Goal: Task Accomplishment & Management: Manage account settings

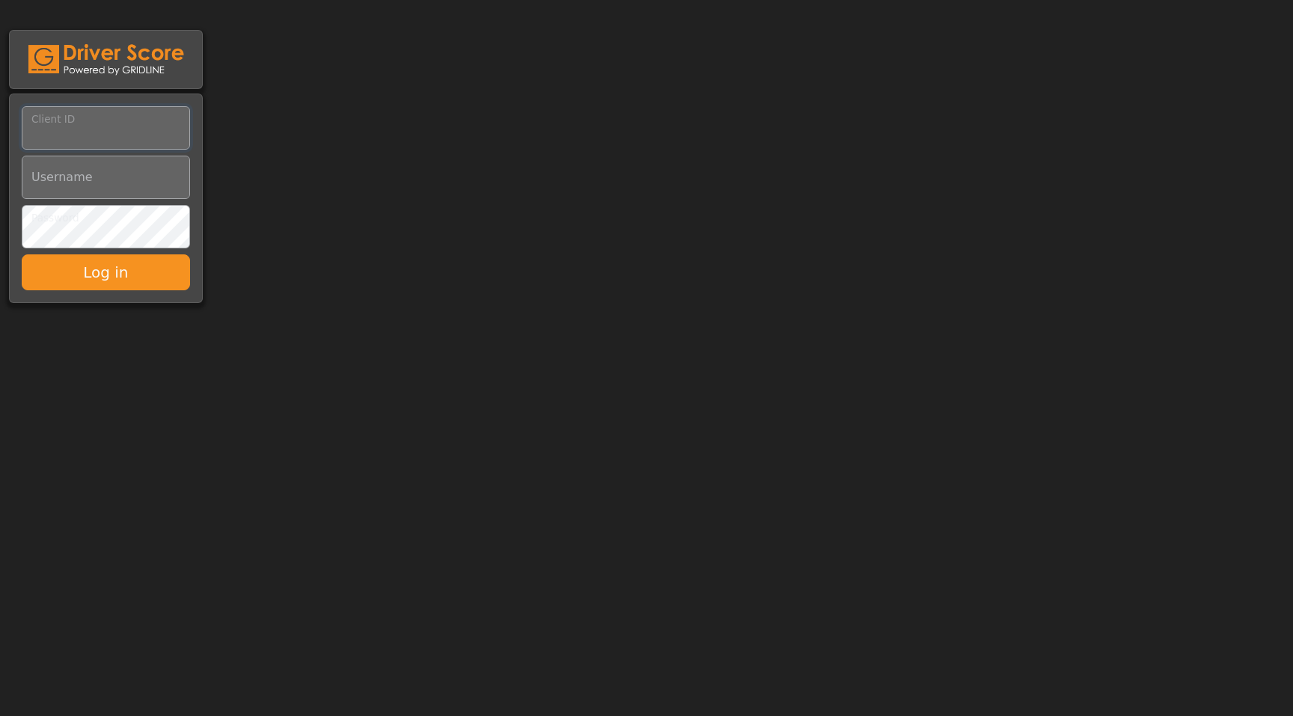
click at [78, 132] on input "Client ID" at bounding box center [106, 127] width 168 height 43
type input "*********"
paste input "**********"
type input "**********"
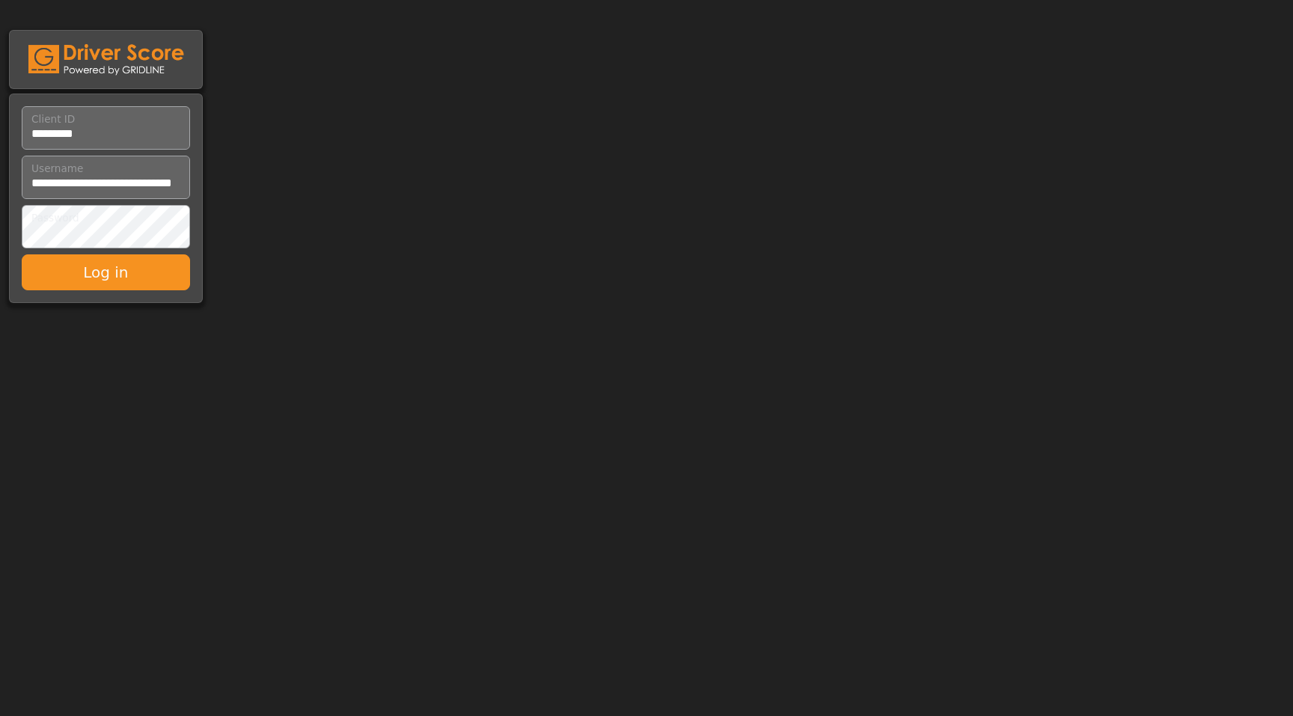
click at [105, 272] on button "Log in" at bounding box center [106, 272] width 168 height 36
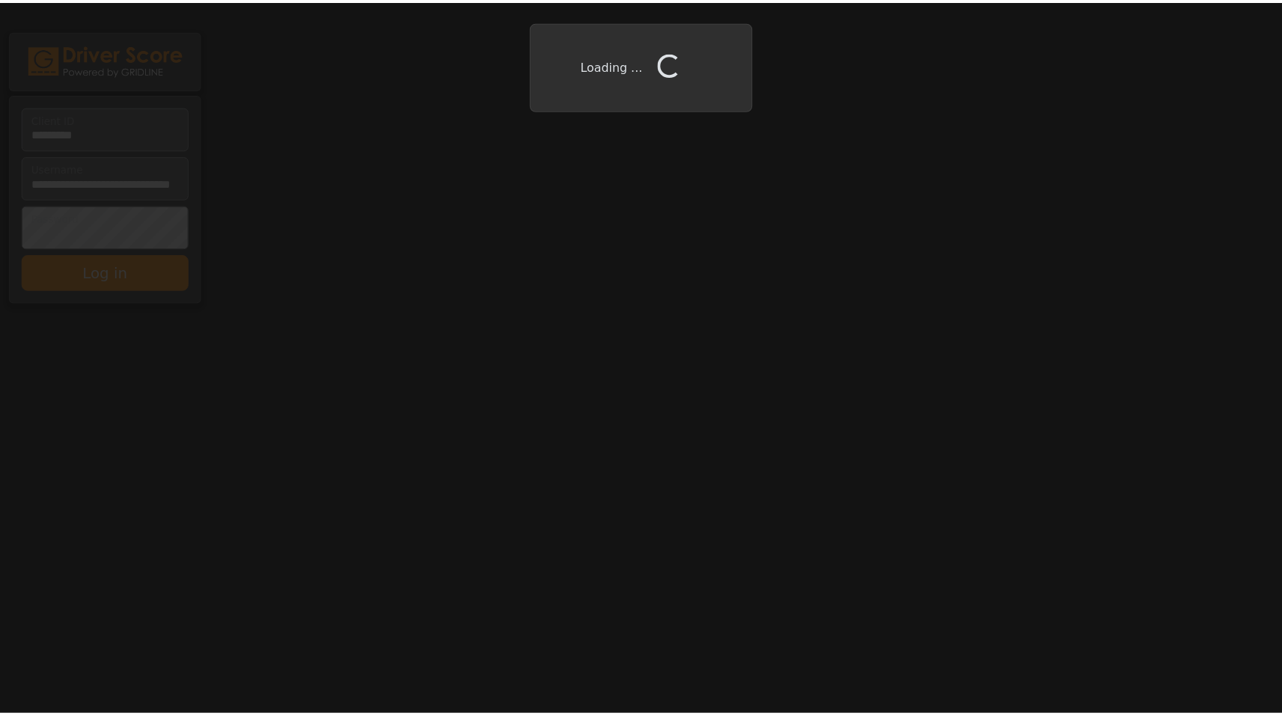
scroll to position [0, 0]
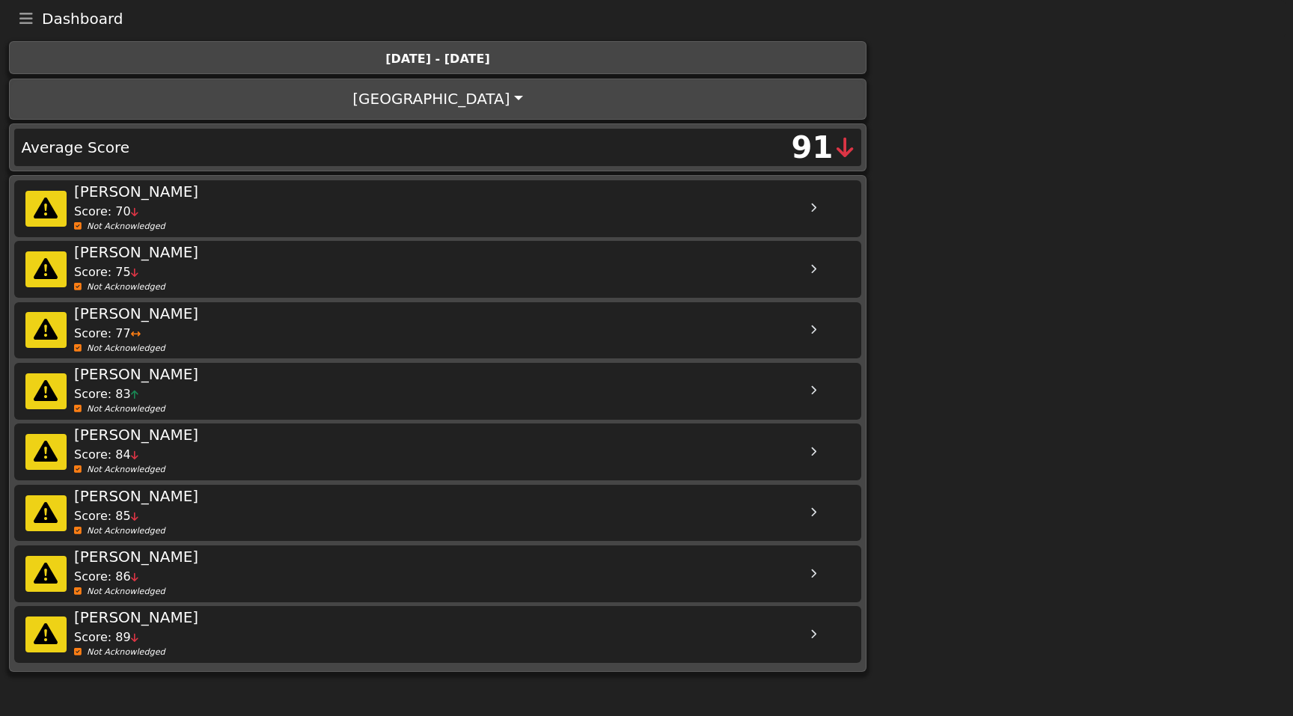
click at [26, 15] on icon "Toggle navigation" at bounding box center [25, 18] width 13 height 15
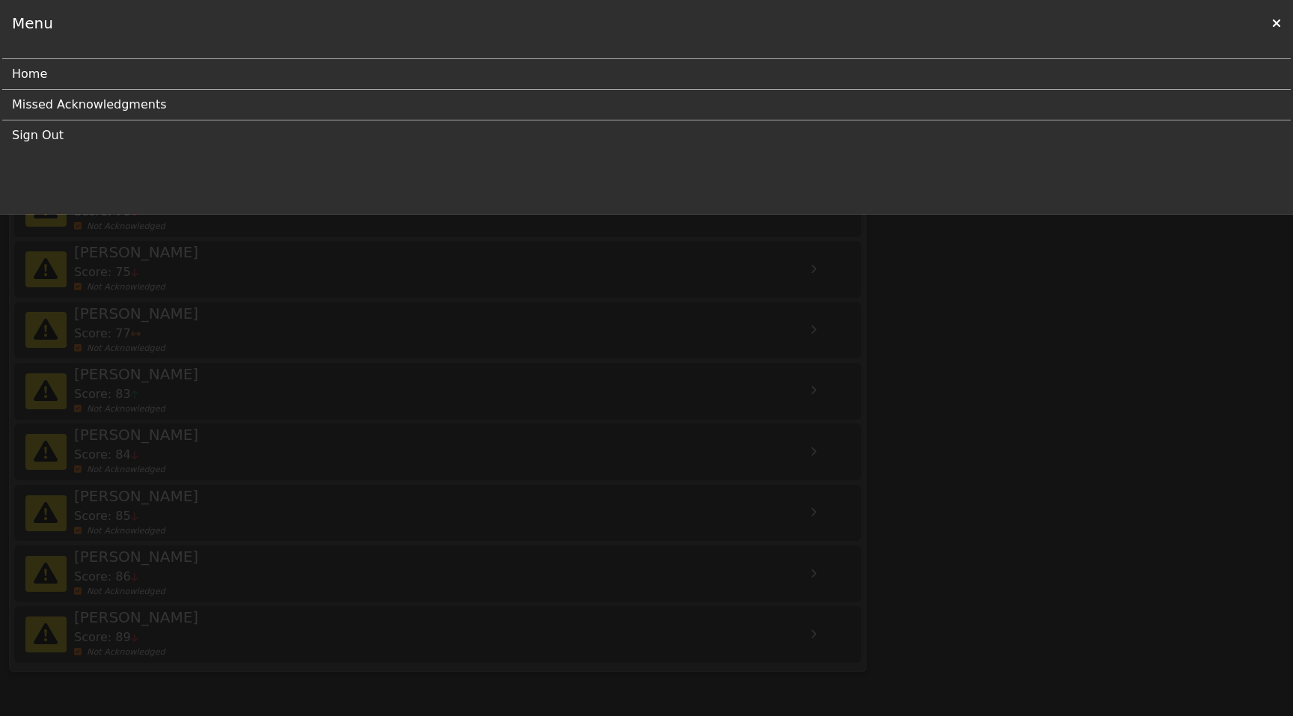
click at [97, 99] on link "Missed Acknowledgments" at bounding box center [640, 105] width 1257 height 30
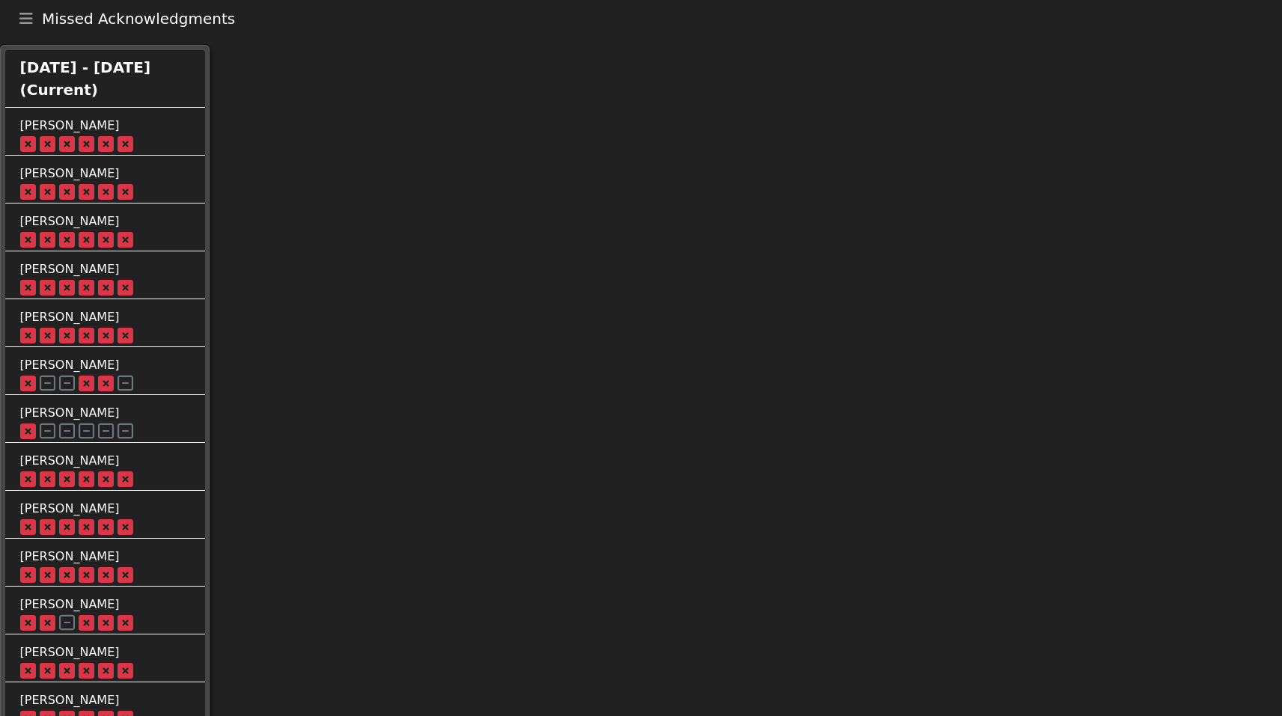
click at [16, 16] on button "Toggle navigation" at bounding box center [25, 18] width 31 height 21
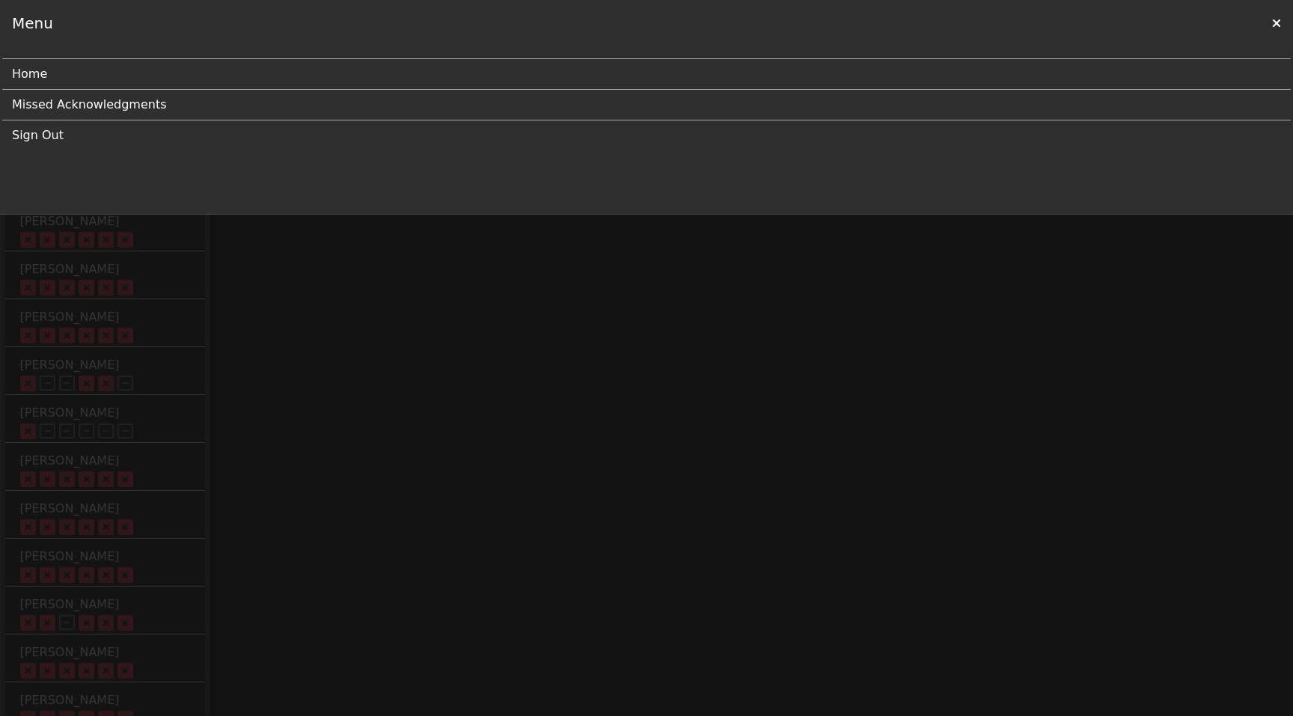
click at [96, 70] on link "Home" at bounding box center [640, 74] width 1257 height 30
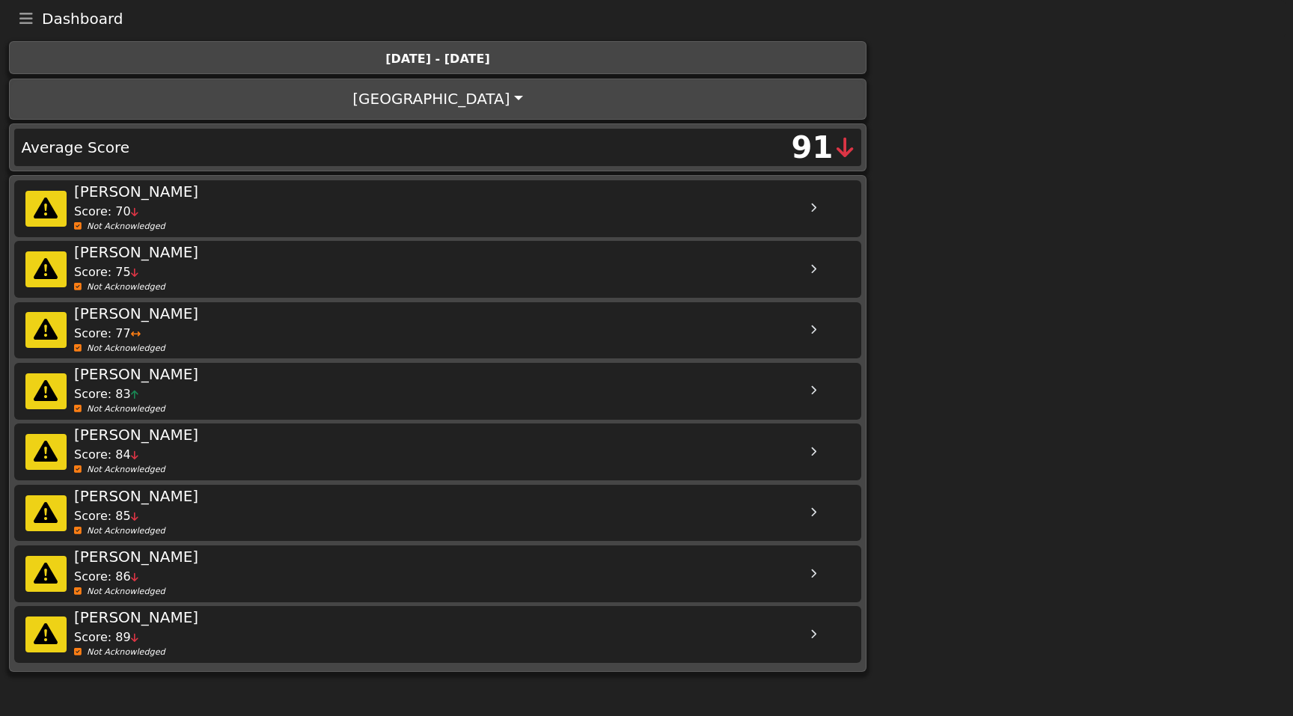
click at [562, 103] on button "[GEOGRAPHIC_DATA]" at bounding box center [437, 99] width 852 height 36
click at [435, 213] on div "Score: 70" at bounding box center [449, 212] width 750 height 18
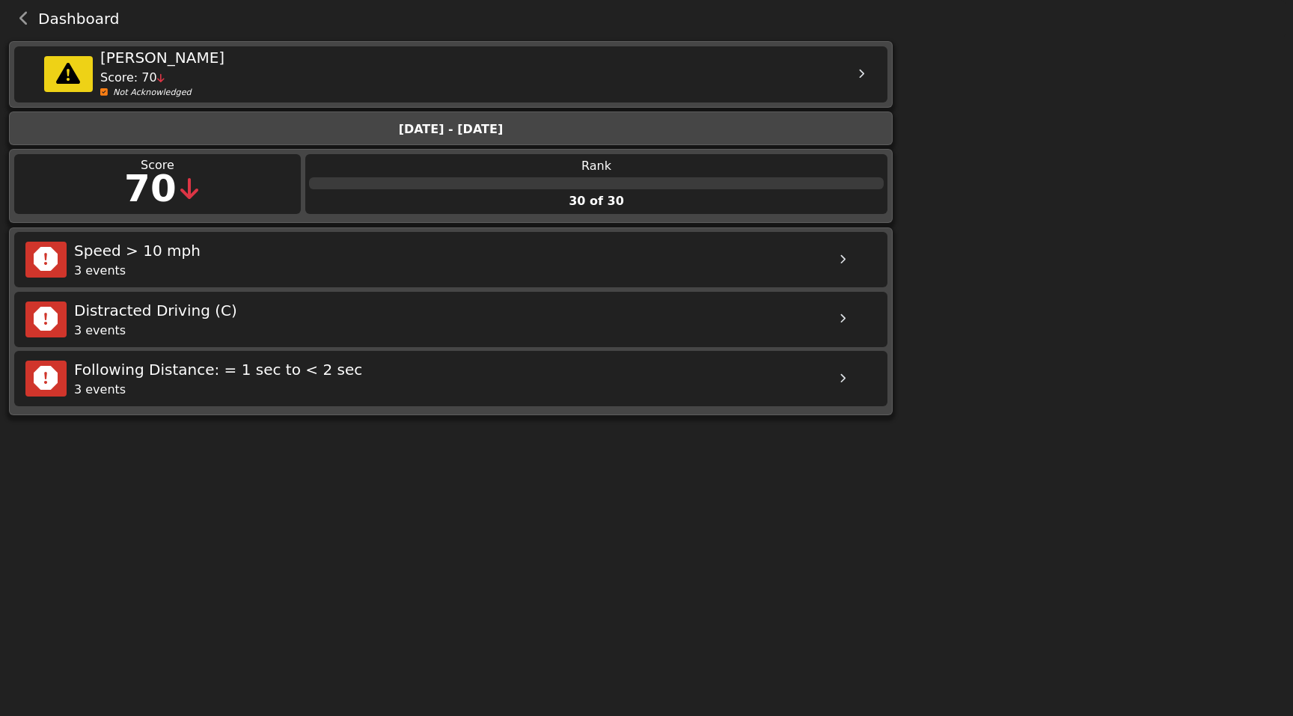
click at [387, 245] on div "Speed > 10 mph" at bounding box center [449, 250] width 750 height 22
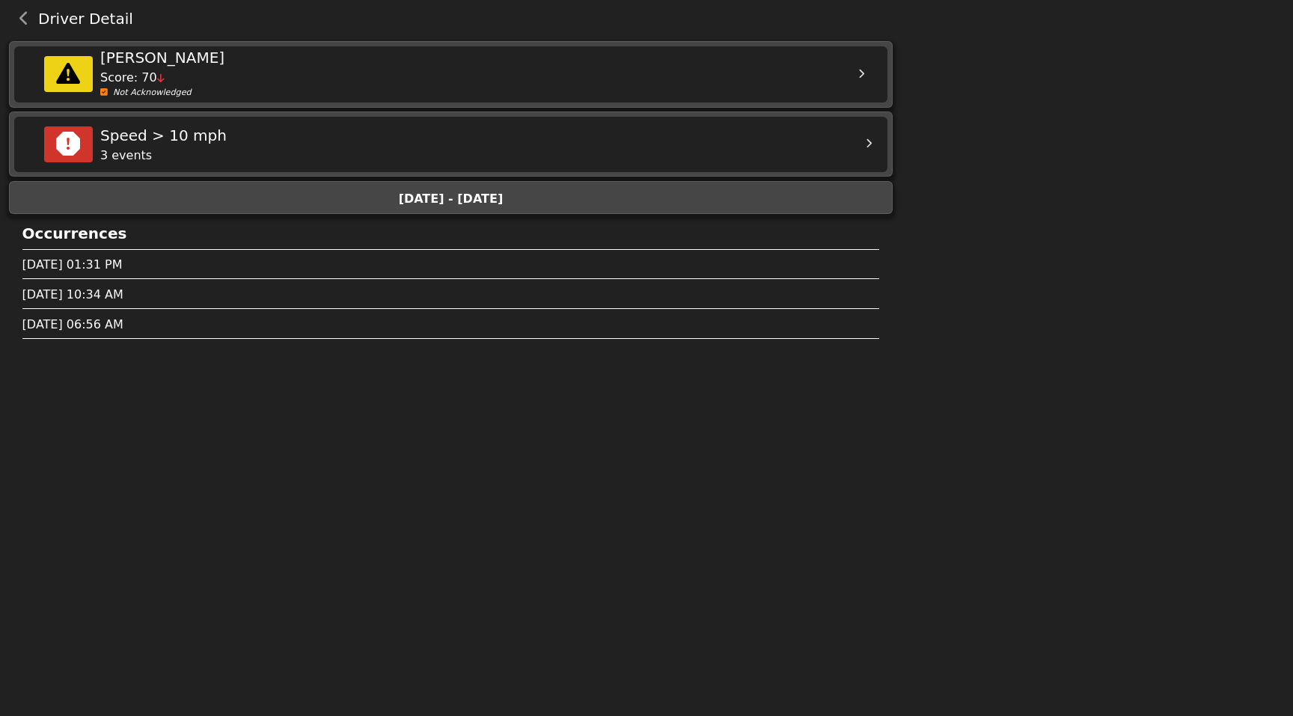
click at [329, 150] on div "3 events" at bounding box center [475, 156] width 750 height 18
click at [328, 275] on div "September 18, 2025 at 01:31 PM" at bounding box center [451, 271] width 858 height 30
click at [308, 263] on div "September 18, 2025 at 01:31 PM" at bounding box center [451, 265] width 858 height 18
click at [173, 259] on div "September 18, 2025 at 01:31 PM" at bounding box center [451, 265] width 858 height 18
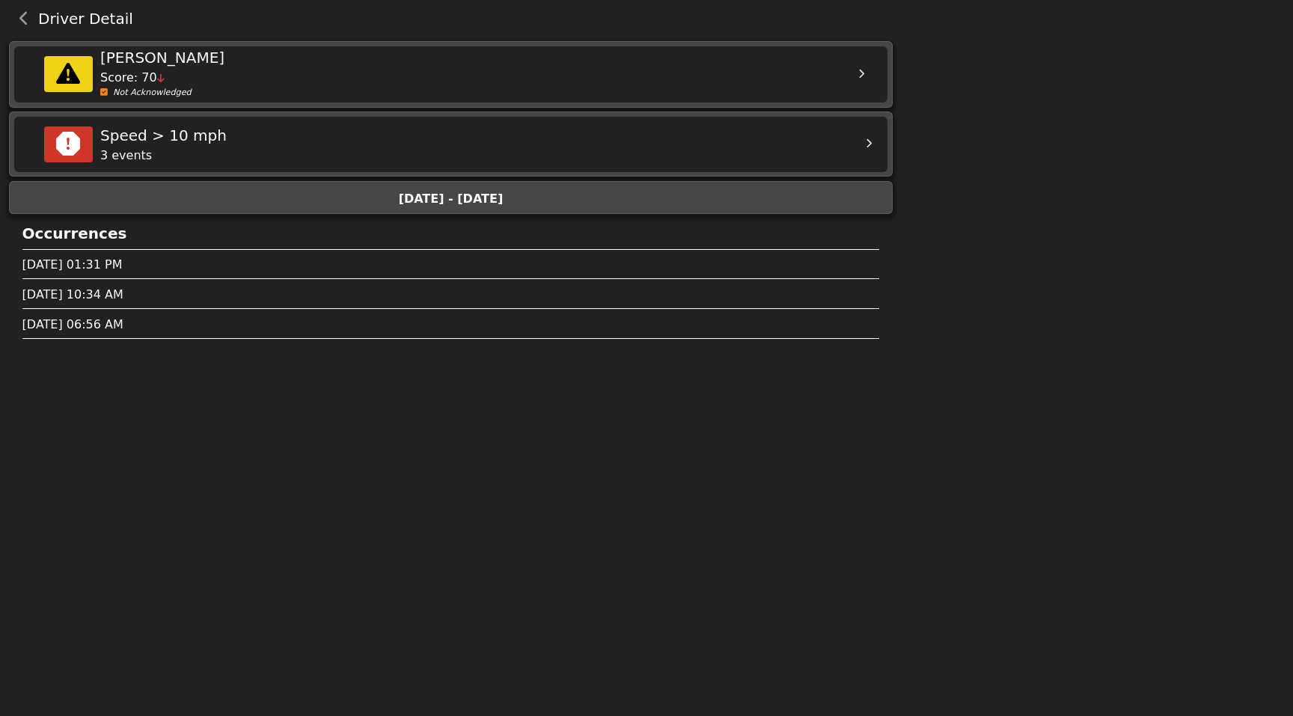
click at [157, 74] on icon at bounding box center [160, 79] width 7 height 10
click at [141, 60] on div "[PERSON_NAME]" at bounding box center [475, 57] width 750 height 22
click at [22, 19] on icon "back navigation" at bounding box center [24, 18] width 10 height 15
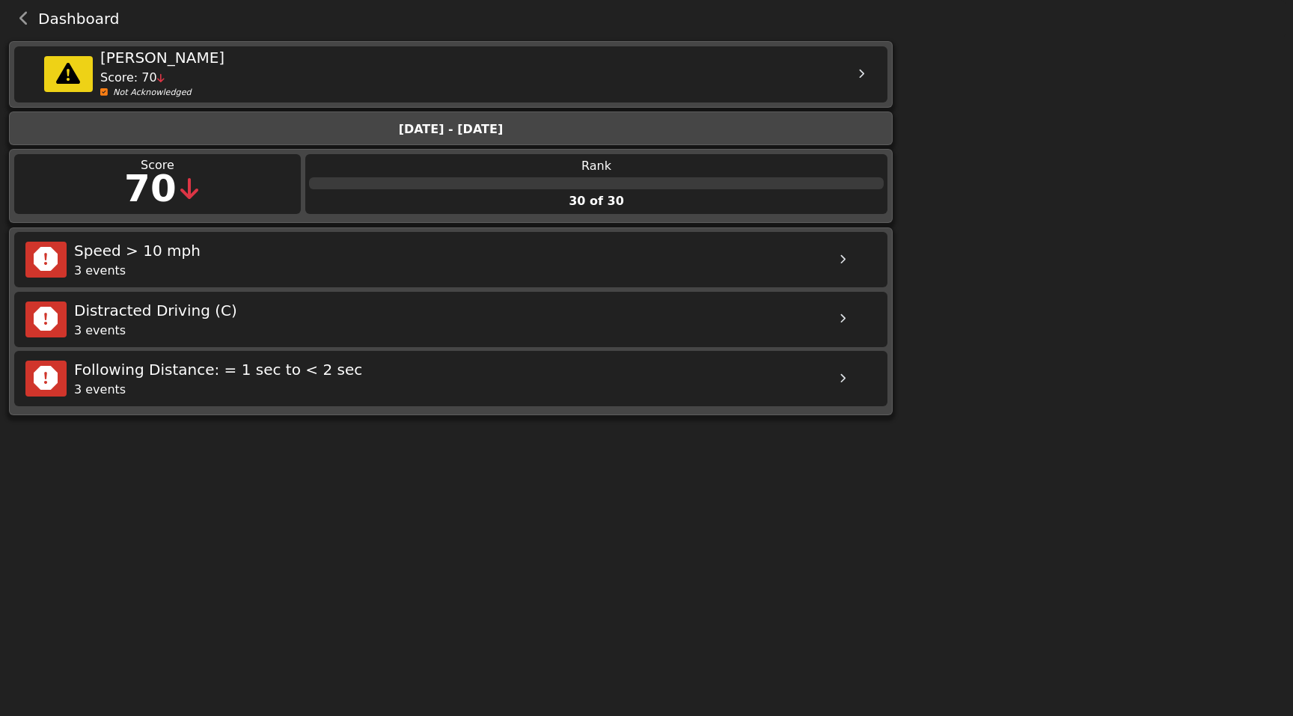
click at [22, 19] on icon "back navigation" at bounding box center [24, 18] width 10 height 15
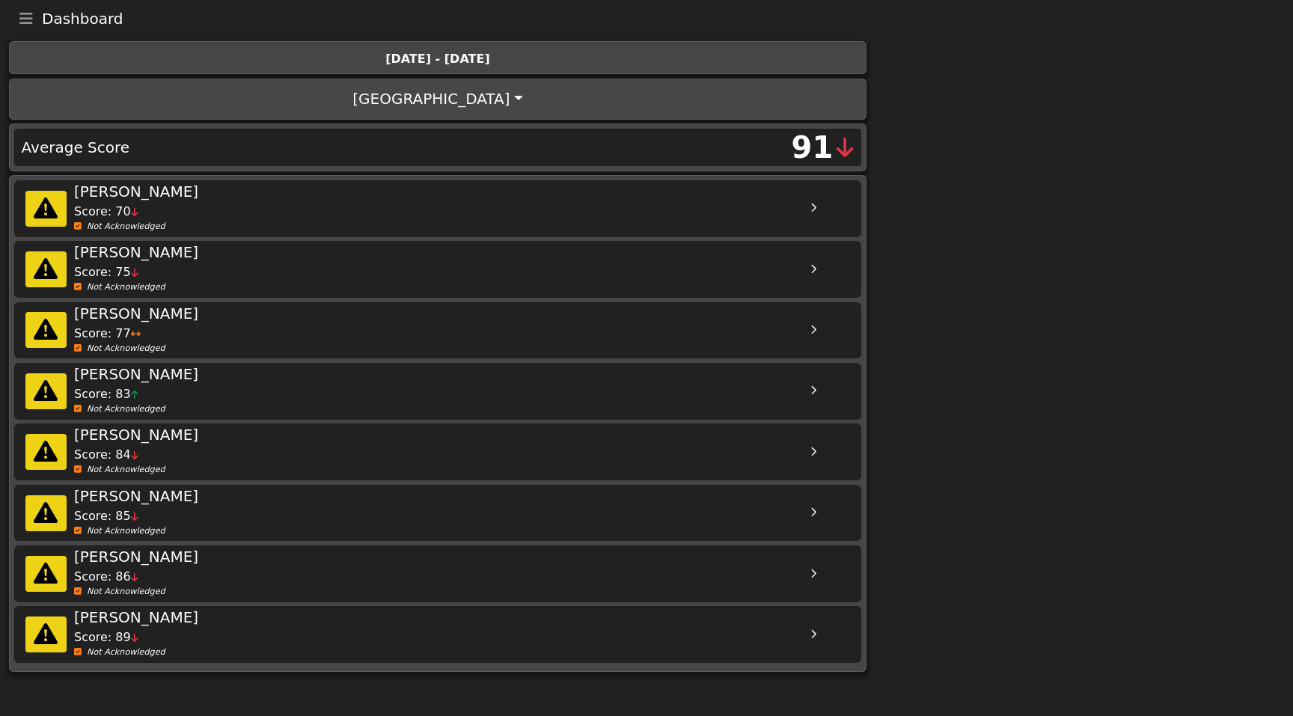
click at [827, 147] on div "91" at bounding box center [813, 147] width 42 height 45
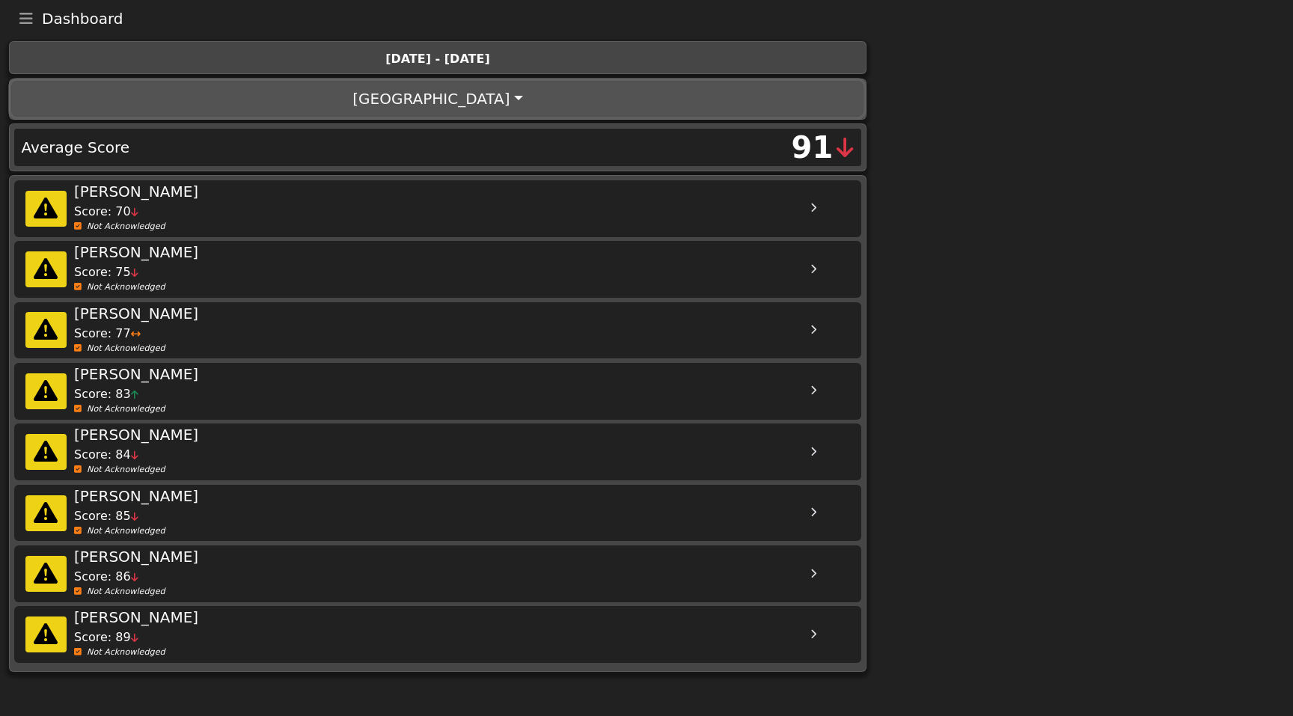
click at [465, 106] on button "[GEOGRAPHIC_DATA]" at bounding box center [437, 99] width 852 height 36
click at [28, 17] on icon "Toggle navigation" at bounding box center [25, 18] width 13 height 15
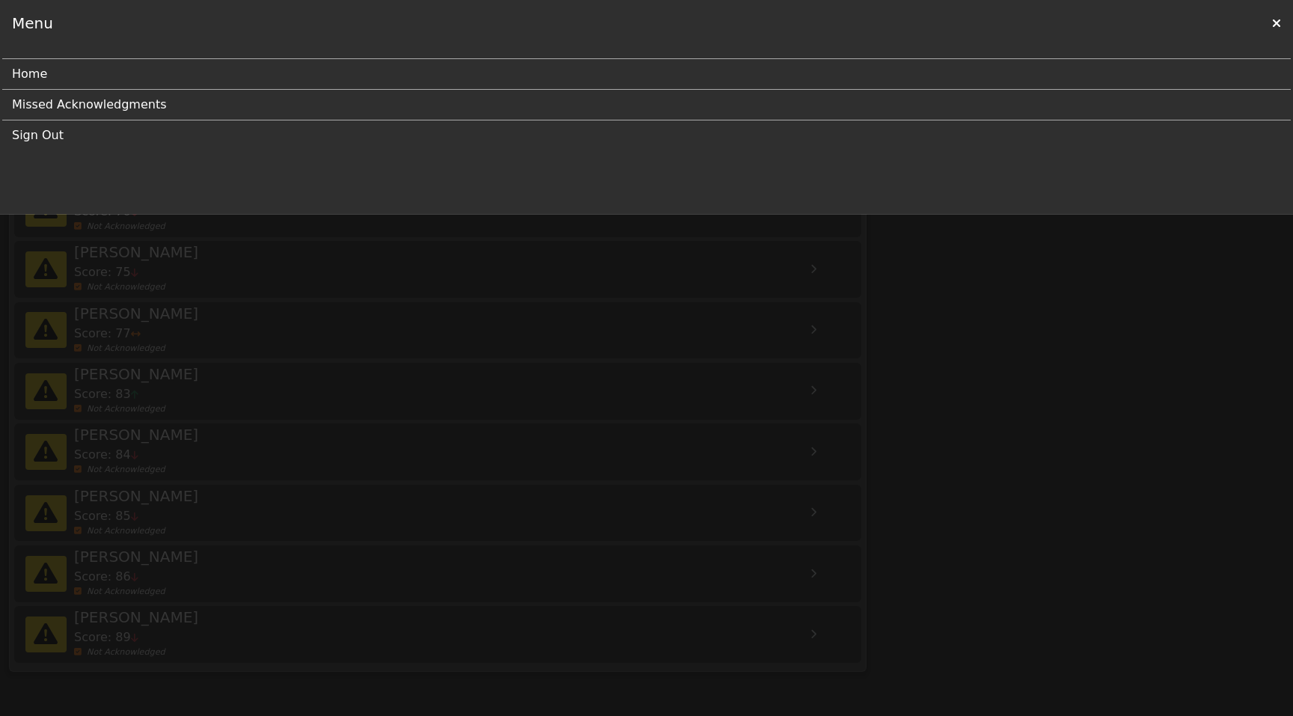
click at [68, 99] on link "Missed Acknowledgments" at bounding box center [640, 105] width 1257 height 30
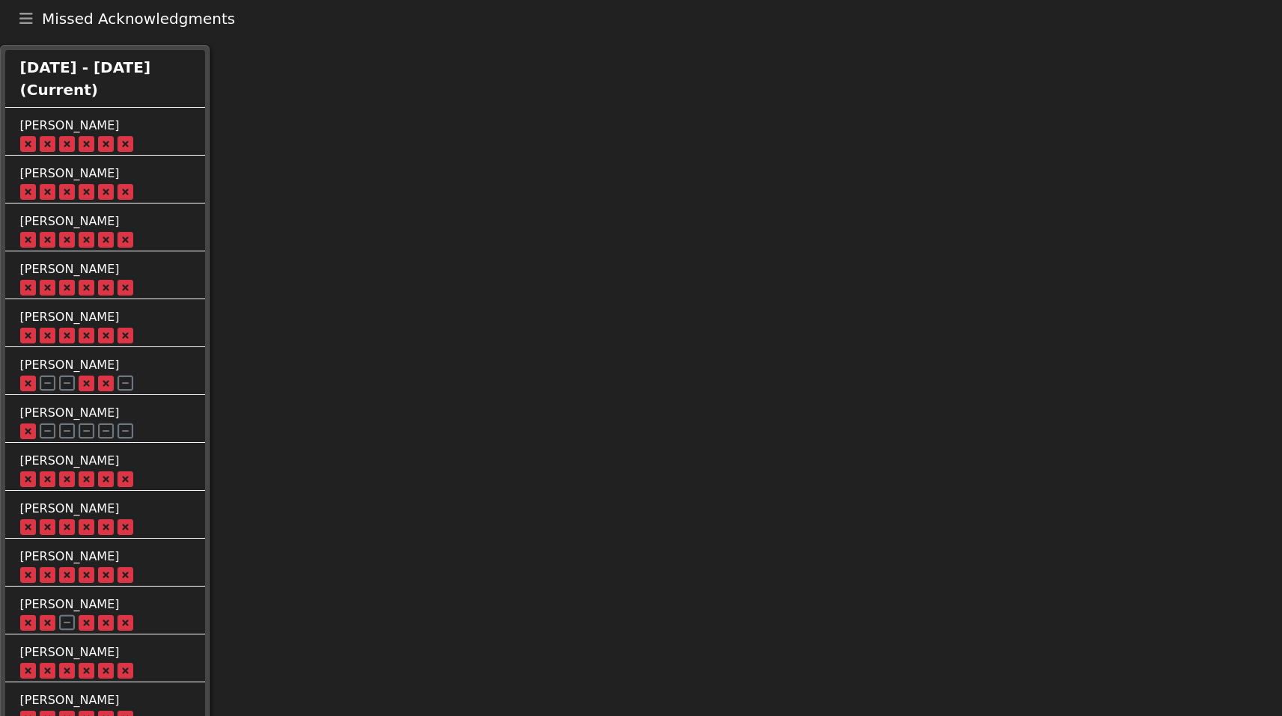
click at [67, 129] on div "ALEXEI AVILES RIVERO" at bounding box center [120, 126] width 200 height 18
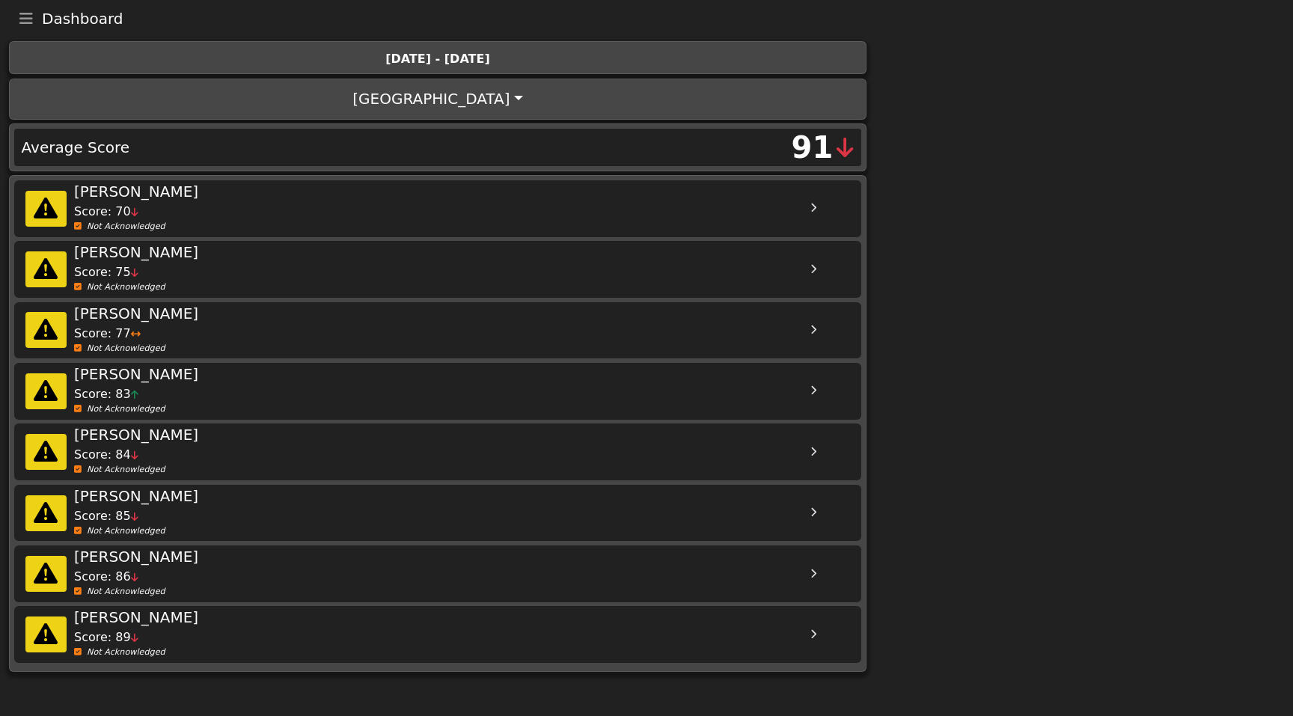
click at [26, 22] on icon "Toggle navigation" at bounding box center [25, 18] width 13 height 15
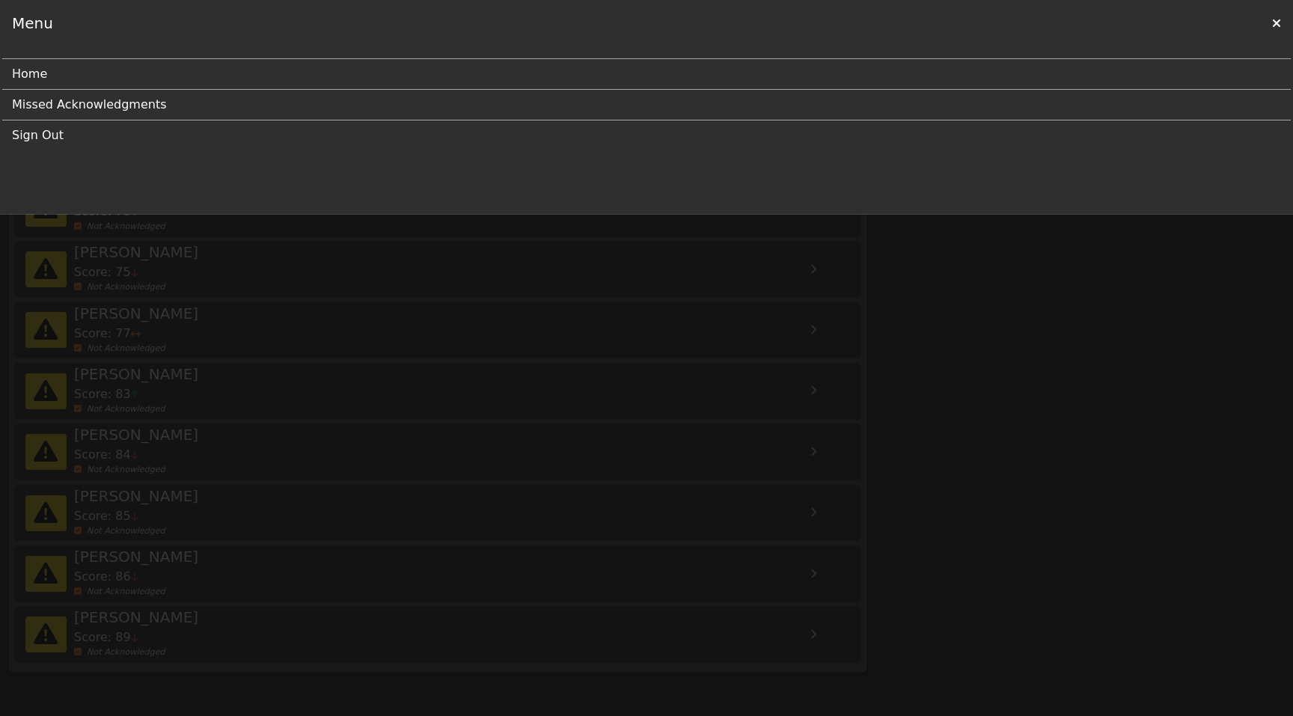
click at [114, 98] on link "Missed Acknowledgments" at bounding box center [640, 105] width 1257 height 30
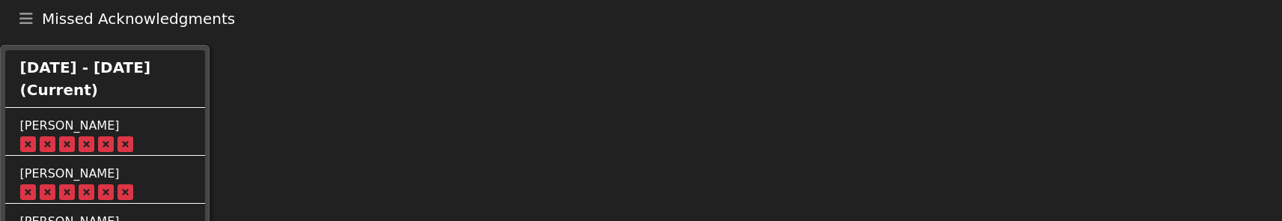
click at [15, 15] on button "Toggle navigation" at bounding box center [25, 18] width 31 height 21
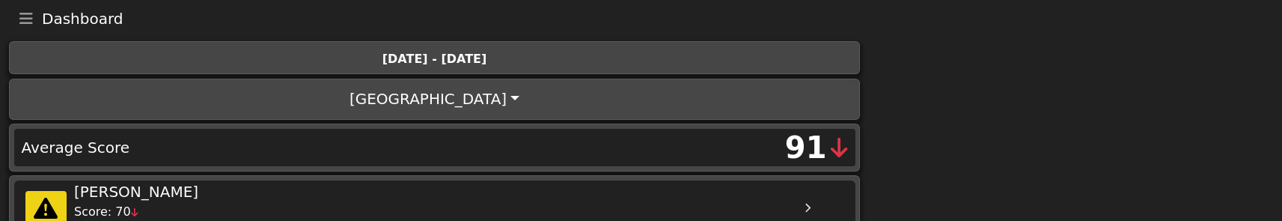
scroll to position [456, 0]
